Goal: Task Accomplishment & Management: Manage account settings

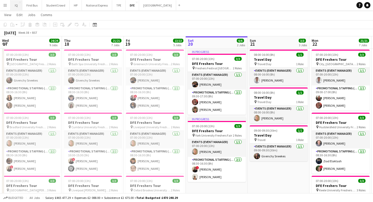
scroll to position [0, 124]
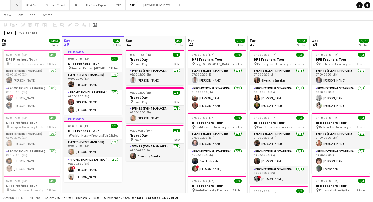
click at [17, 6] on button "IQ Close" at bounding box center [17, 5] width 12 height 10
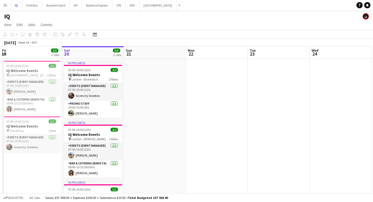
scroll to position [1, 0]
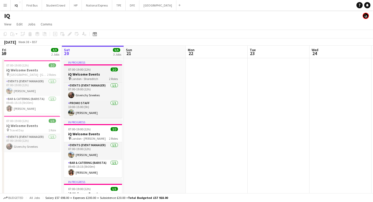
click at [92, 73] on h3 "iQ Welcome Events" at bounding box center [93, 74] width 58 height 5
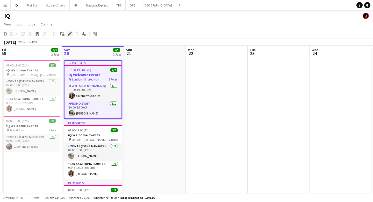
click at [69, 33] on icon "Edit" at bounding box center [70, 34] width 4 height 4
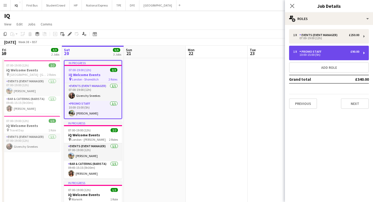
click at [336, 55] on div "10:00-15:00 (5h)" at bounding box center [327, 54] width 66 height 3
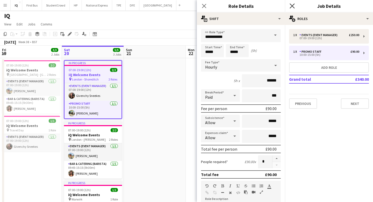
click at [294, 5] on icon at bounding box center [292, 5] width 5 height 5
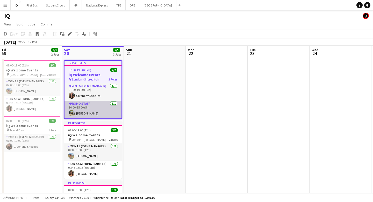
click at [81, 113] on app-card-role "Promo Staff [DATE] 10:00-15:00 (5h) [PERSON_NAME]" at bounding box center [93, 110] width 57 height 18
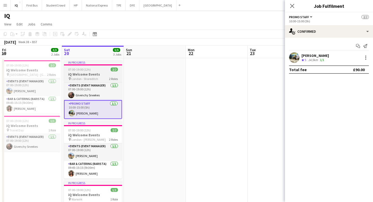
click at [88, 77] on span "London - Shoreditch" at bounding box center [85, 79] width 27 height 4
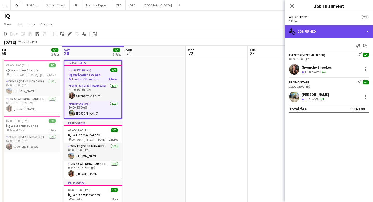
click at [318, 33] on div "single-neutral-actions-check-2 Confirmed" at bounding box center [329, 31] width 88 height 12
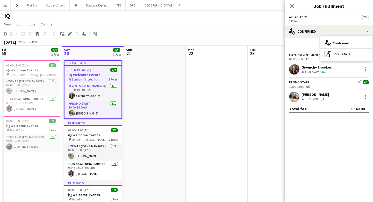
click at [309, 45] on div "Send notification Start chat" at bounding box center [329, 46] width 80 height 9
click at [70, 35] on icon "Edit" at bounding box center [70, 34] width 4 height 4
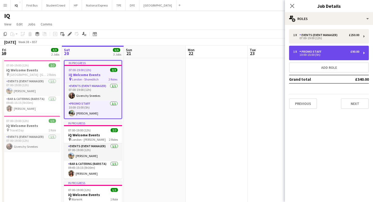
click at [318, 53] on div "10:00-15:00 (5h)" at bounding box center [327, 54] width 66 height 3
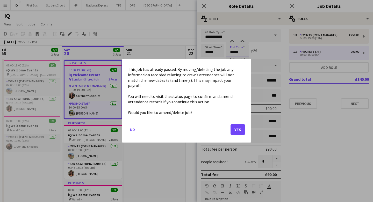
scroll to position [0, 0]
click at [239, 48] on body "Menu Boards Boards Boards All jobs Status Workforce Workforce My Workforce Recr…" at bounding box center [186, 119] width 373 height 240
click at [237, 127] on button "Yes" at bounding box center [238, 129] width 15 height 10
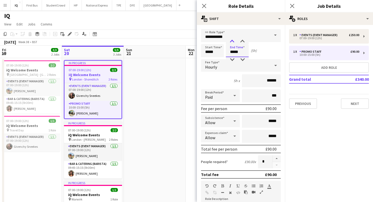
type input "*****"
click at [232, 42] on div at bounding box center [232, 41] width 10 height 5
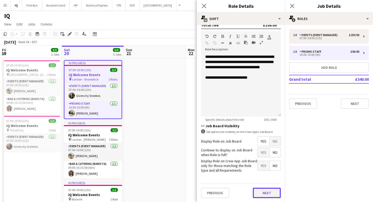
click at [266, 193] on button "Next" at bounding box center [267, 192] width 28 height 10
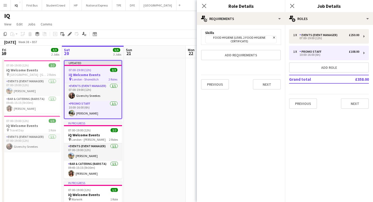
scroll to position [0, 0]
click at [271, 85] on button "Next" at bounding box center [267, 84] width 28 height 10
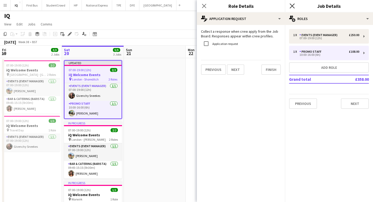
click at [293, 5] on icon "Close pop-in" at bounding box center [292, 5] width 5 height 5
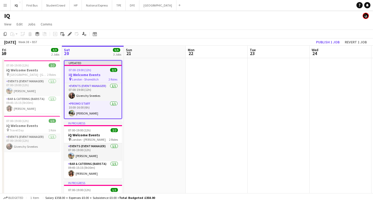
click at [286, 40] on div "[DATE] Week 38 • BST Publish 1 job Revert 1 job" at bounding box center [186, 41] width 373 height 7
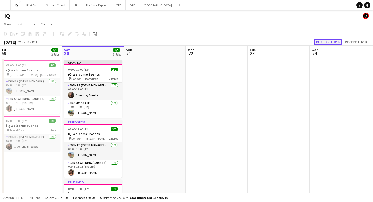
click at [322, 43] on button "Publish 1 job" at bounding box center [328, 42] width 28 height 7
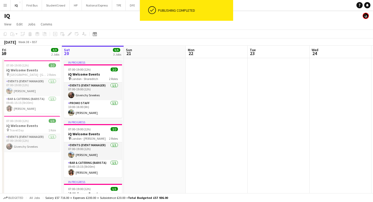
click at [245, 194] on div "Budgeted All jobs Salary £57 716.00 + Expenses £200.00 + Subsistence £20.00 = T…" at bounding box center [186, 197] width 373 height 9
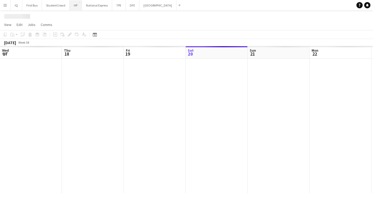
scroll to position [0, 124]
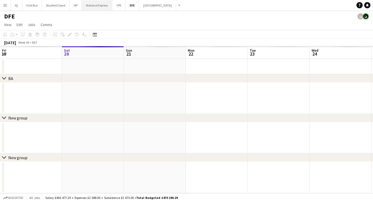
click at [97, 6] on button "National Express Close" at bounding box center [97, 5] width 30 height 10
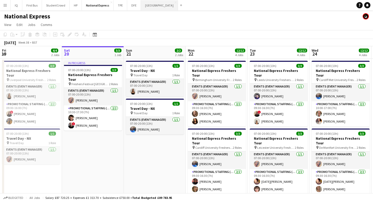
click at [150, 4] on button "[GEOGRAPHIC_DATA]" at bounding box center [159, 5] width 37 height 10
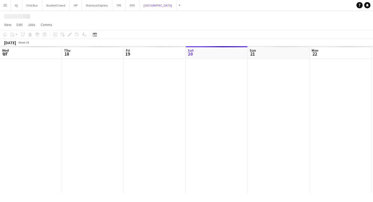
scroll to position [0, 124]
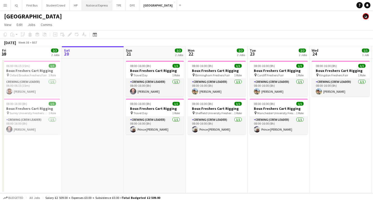
click at [99, 7] on button "National Express Close" at bounding box center [97, 5] width 30 height 10
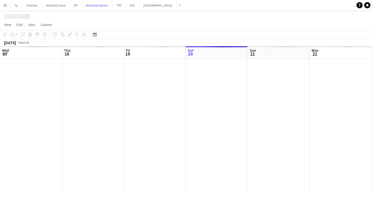
scroll to position [0, 124]
